Goal: Find specific page/section: Find specific page/section

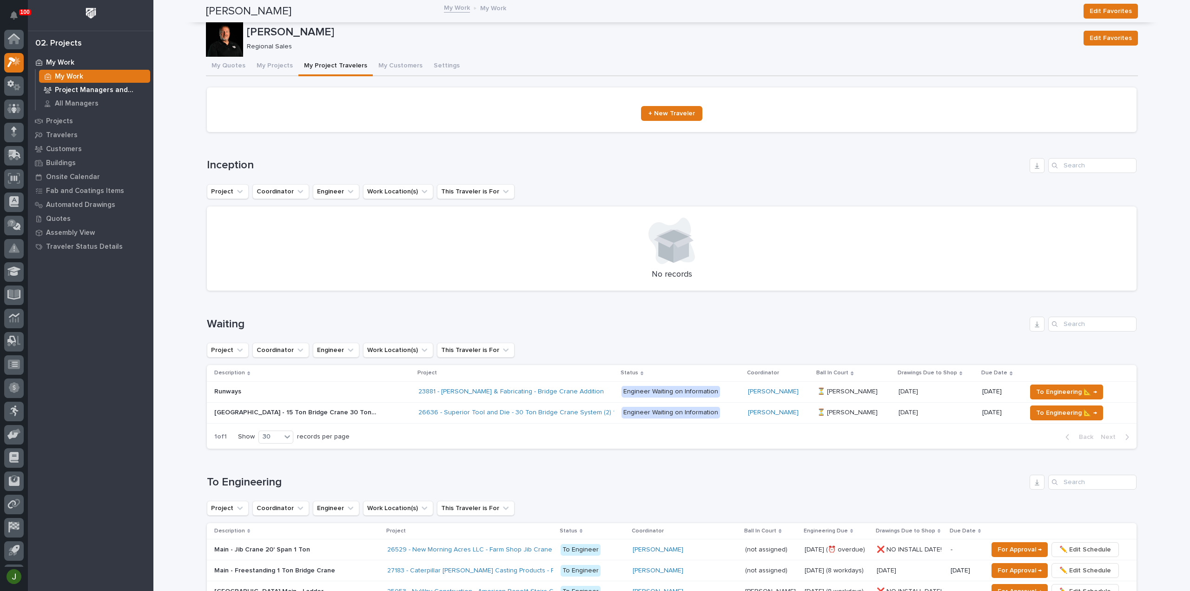
scroll to position [20, 0]
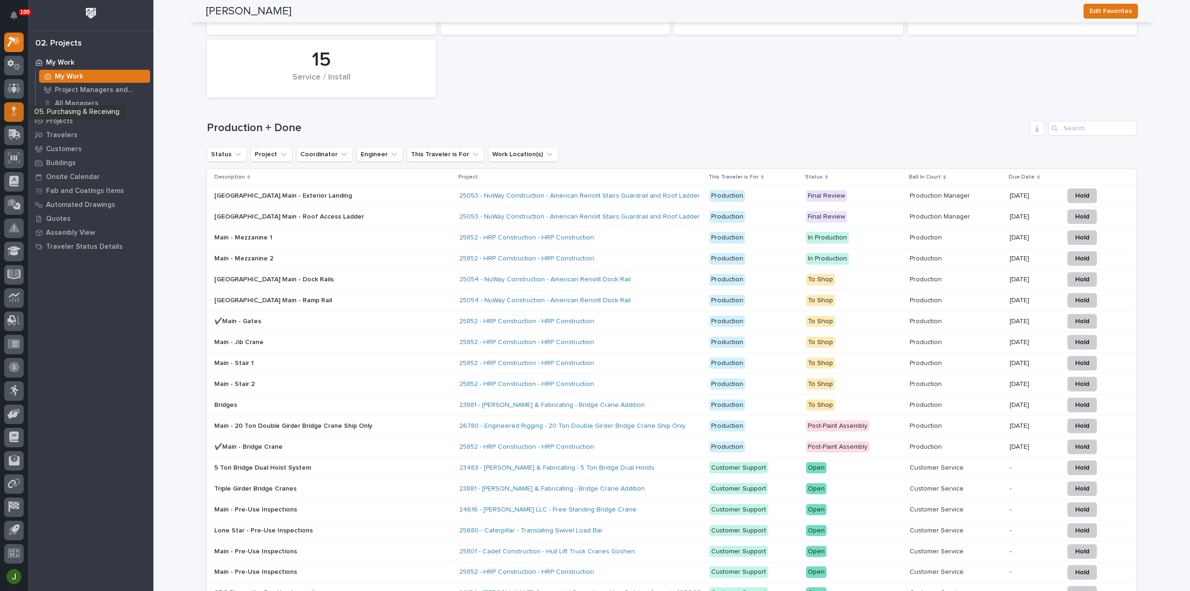
click at [15, 112] on icon at bounding box center [14, 111] width 6 height 11
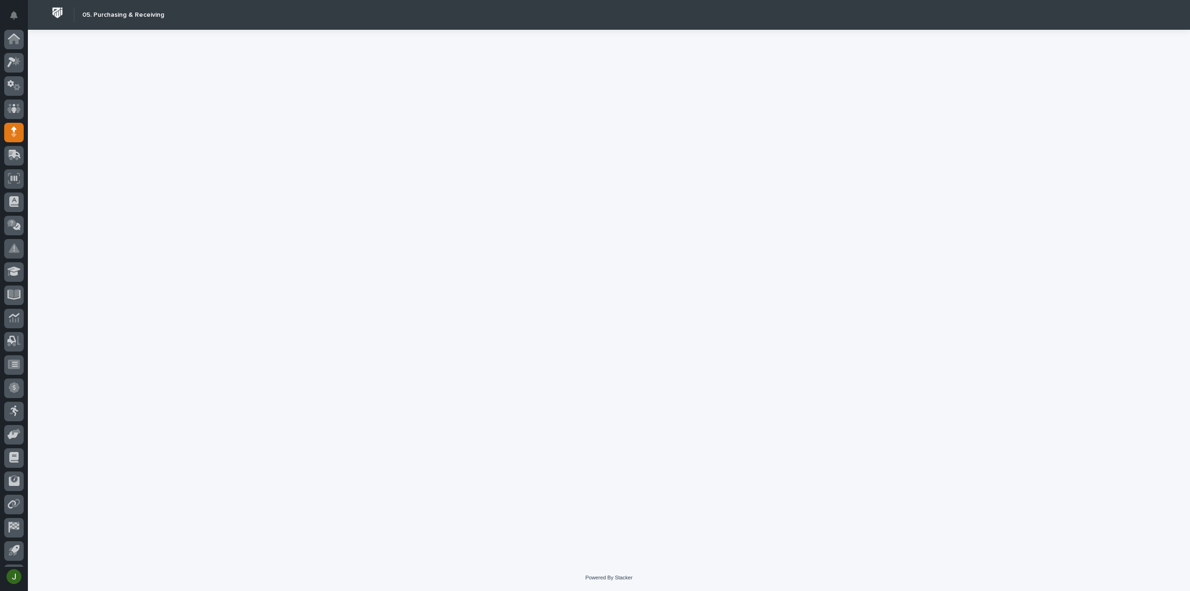
scroll to position [20, 0]
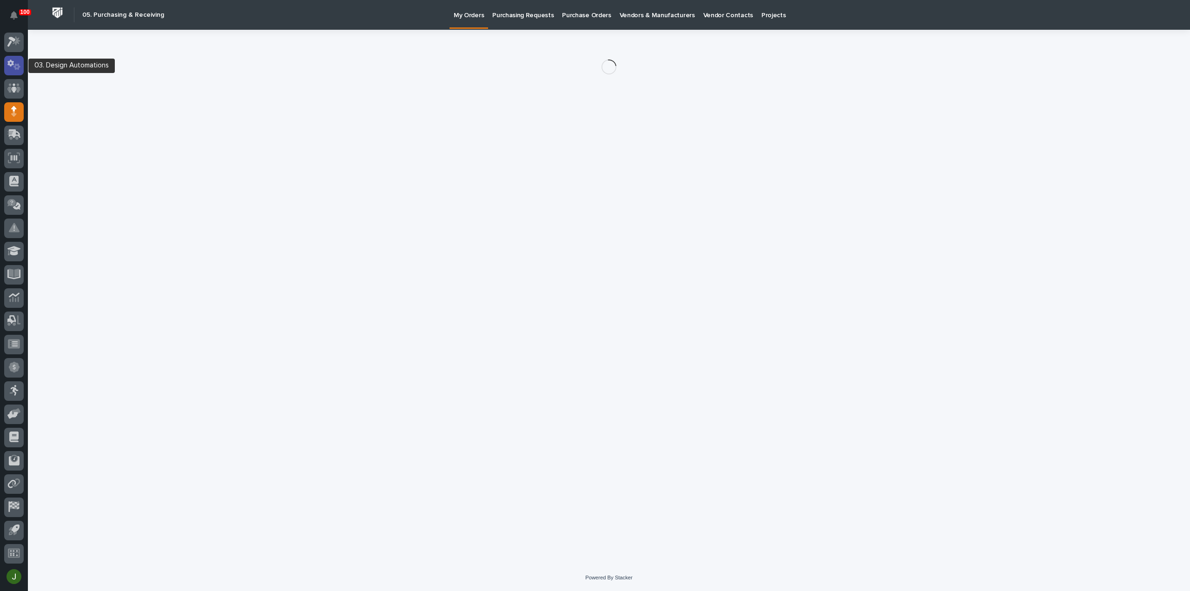
click at [10, 69] on icon at bounding box center [13, 64] width 13 height 11
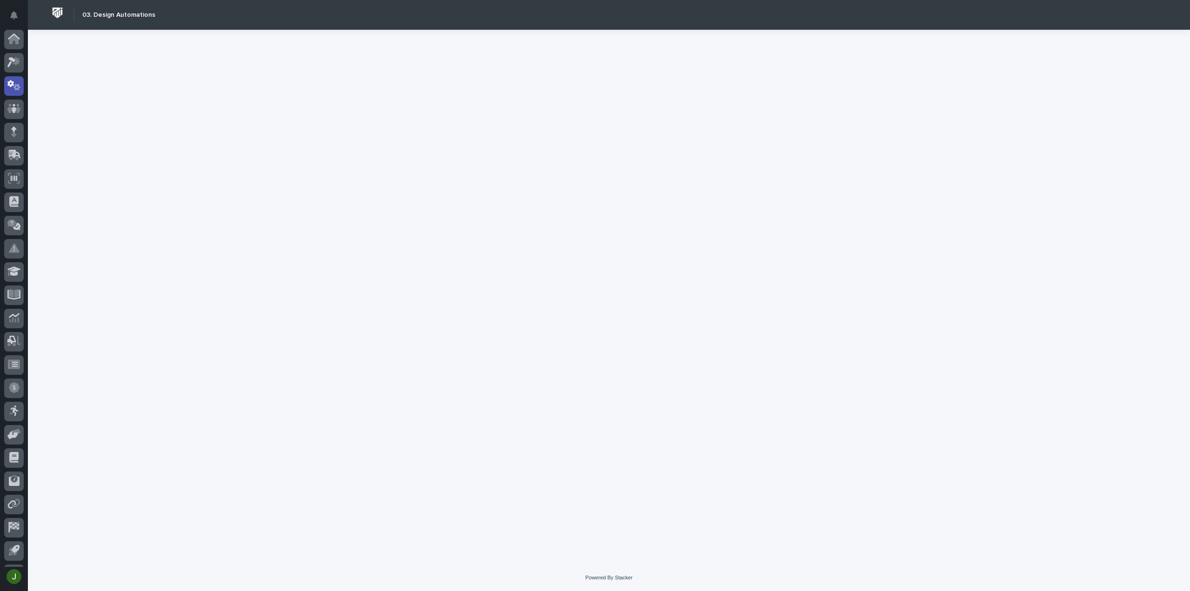
scroll to position [20, 0]
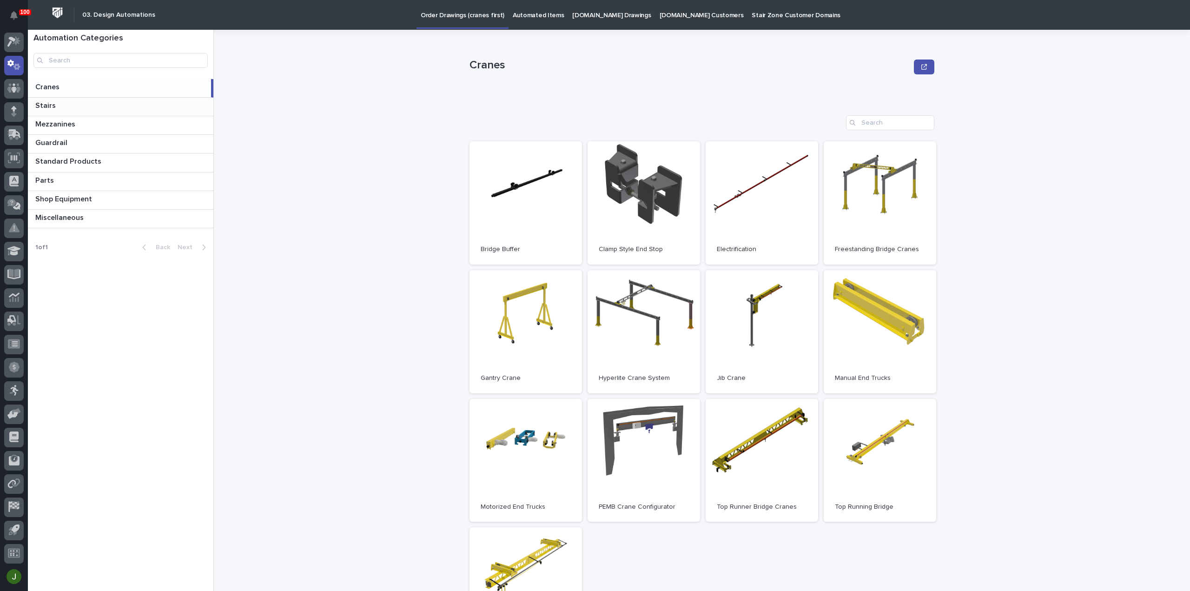
click at [70, 104] on p at bounding box center [122, 105] width 174 height 9
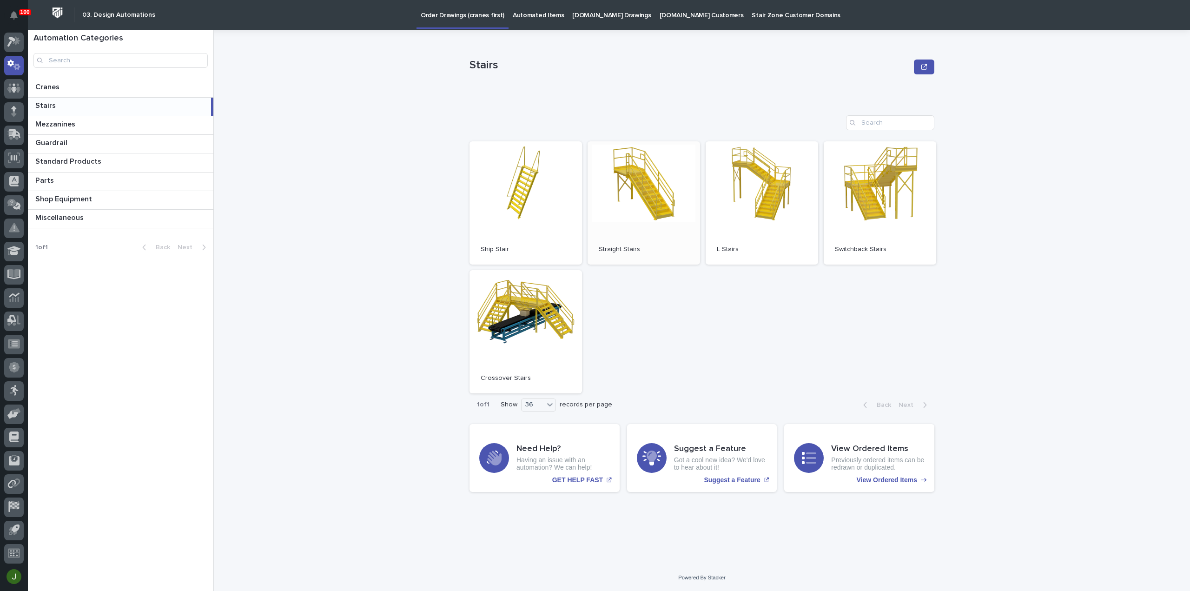
click at [640, 192] on link "Open" at bounding box center [643, 202] width 112 height 123
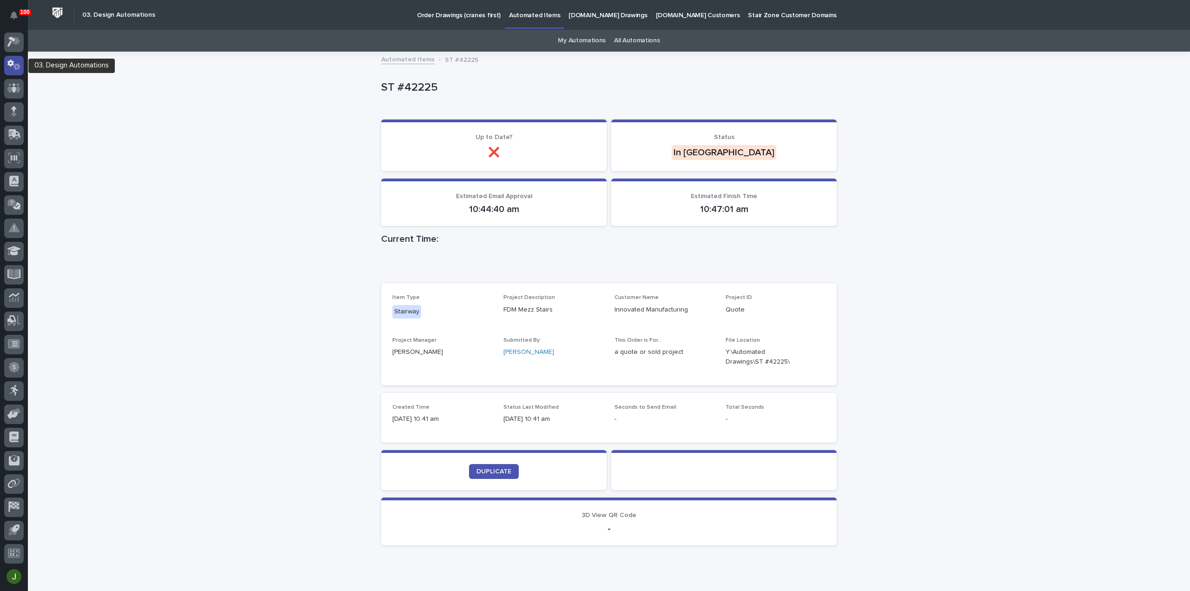
click at [12, 66] on icon at bounding box center [13, 64] width 13 height 11
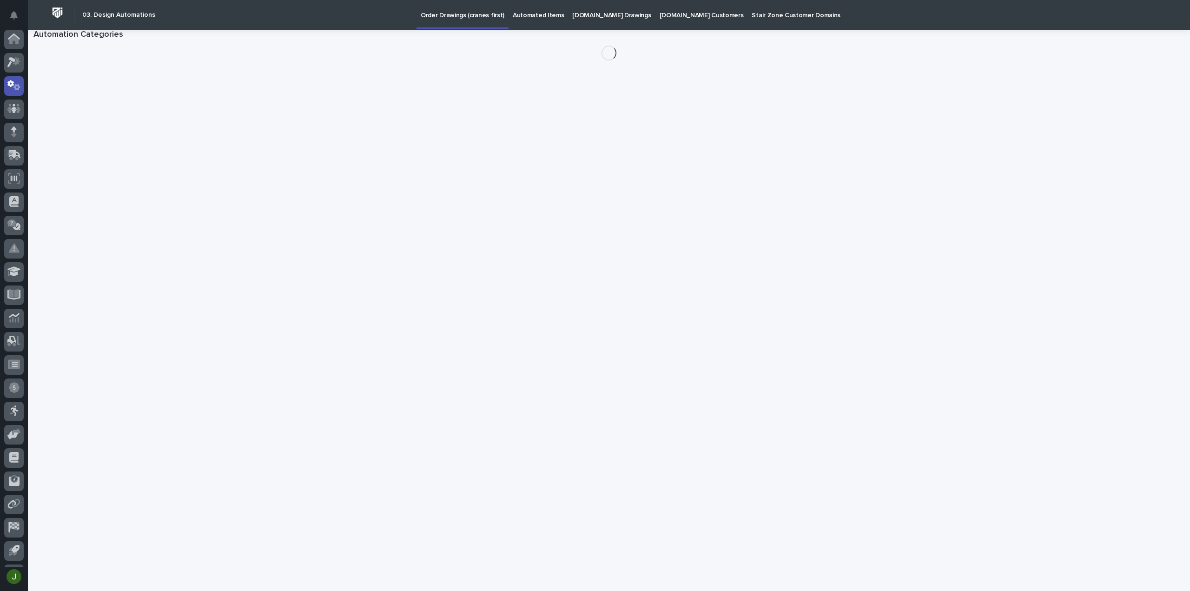
scroll to position [20, 0]
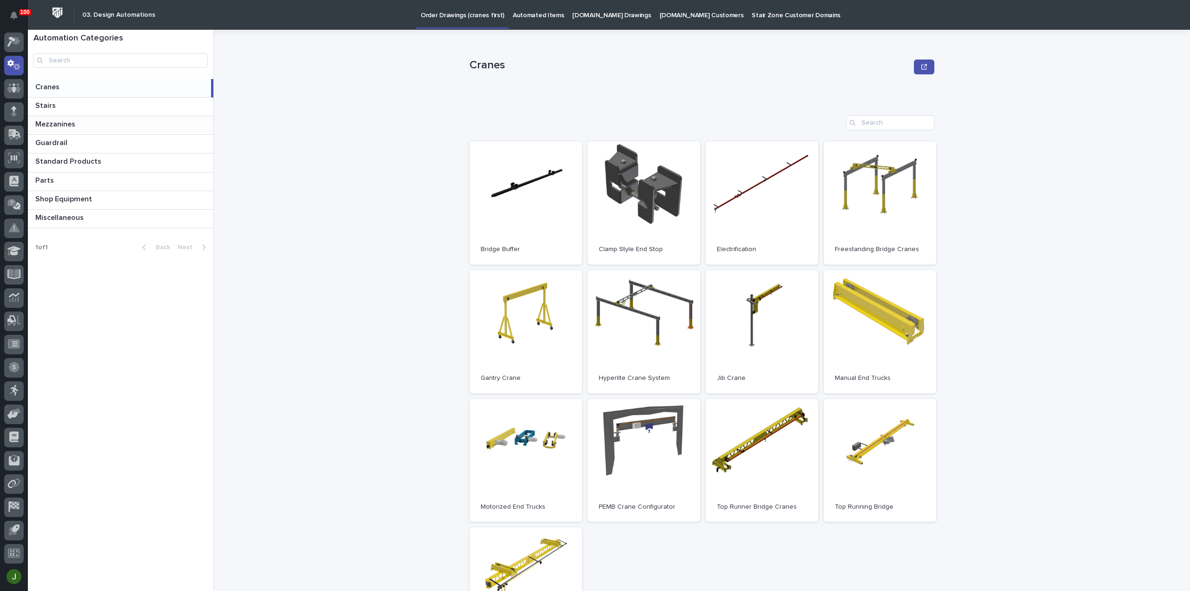
click at [54, 122] on p "Mezzanines" at bounding box center [56, 123] width 42 height 11
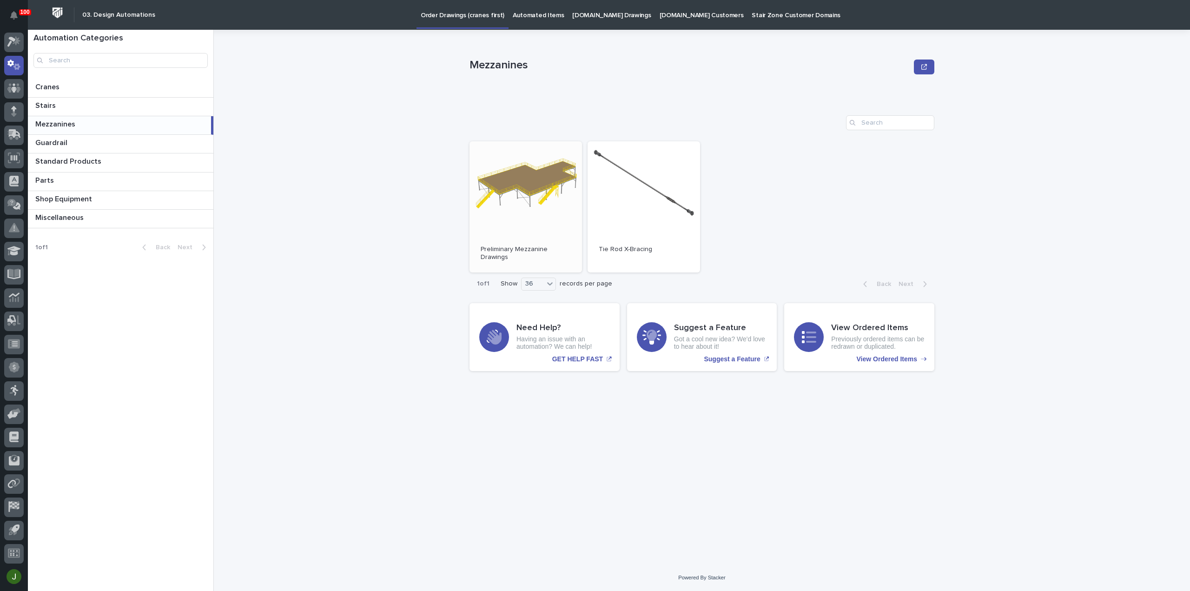
click at [526, 179] on link "Open" at bounding box center [525, 206] width 112 height 131
